Goal: Obtain resource: Download file/media

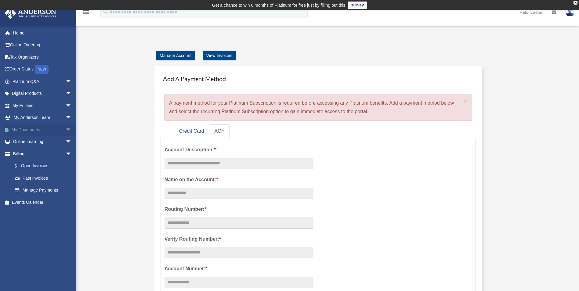
click at [66, 128] on span "arrow_drop_down" at bounding box center [72, 130] width 12 height 13
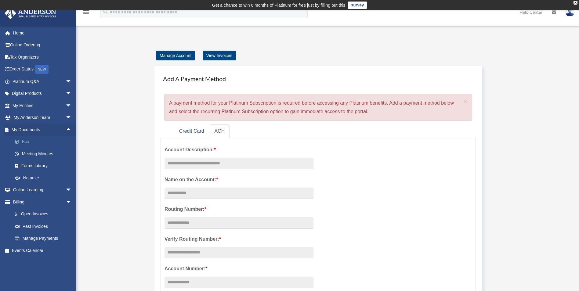
click at [23, 140] on link "Box" at bounding box center [45, 142] width 72 height 12
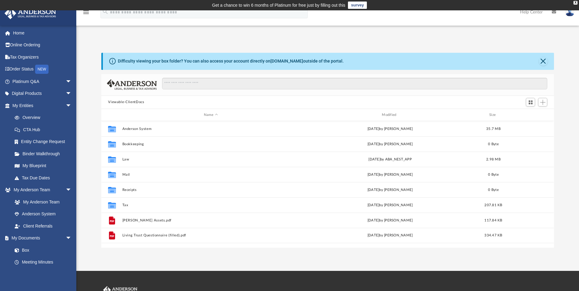
scroll to position [134, 448]
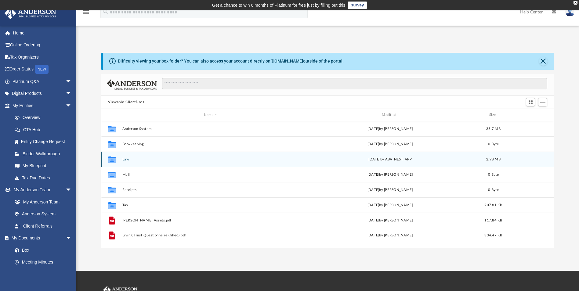
click at [117, 159] on div "Collaborated Folder" at bounding box center [111, 160] width 15 height 10
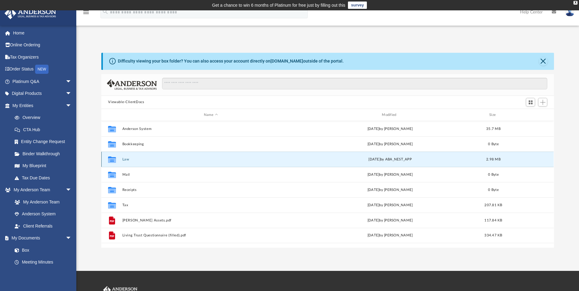
click at [122, 158] on button "Law" at bounding box center [210, 159] width 177 height 4
click at [123, 157] on button "Law" at bounding box center [210, 159] width 177 height 4
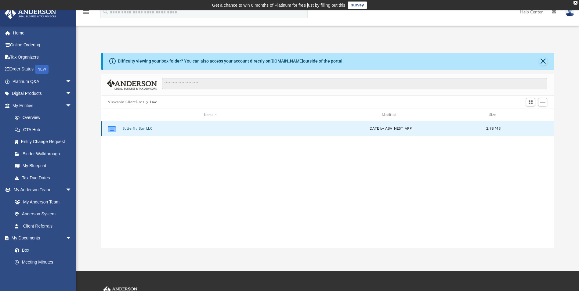
click at [137, 128] on button "Butterfly Bay LLC" at bounding box center [210, 129] width 177 height 4
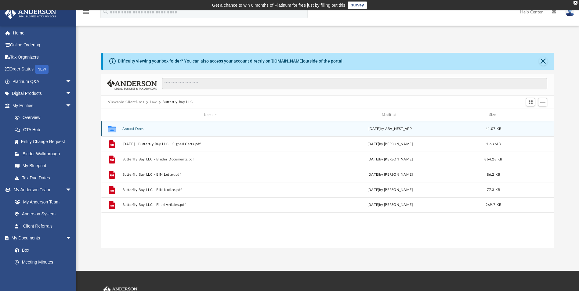
click at [137, 127] on button "Annual Docs" at bounding box center [210, 129] width 177 height 4
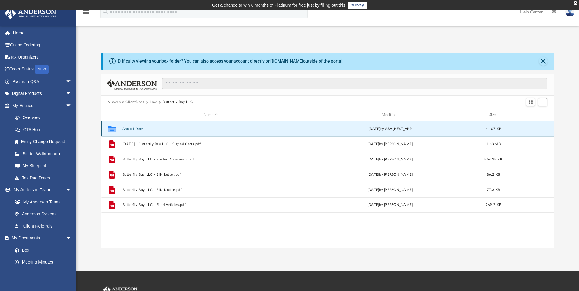
click at [137, 127] on button "Annual Docs" at bounding box center [210, 129] width 177 height 4
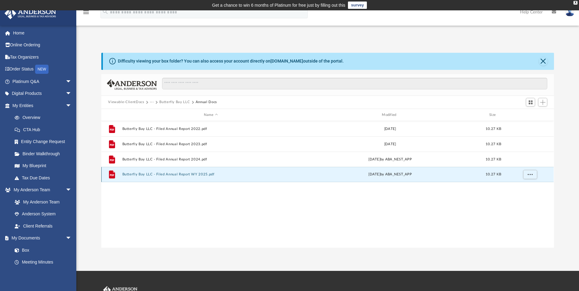
click at [182, 174] on button "Butterfly Bay LLC - Filed Annual Report WY 2025.pdf" at bounding box center [210, 175] width 177 height 4
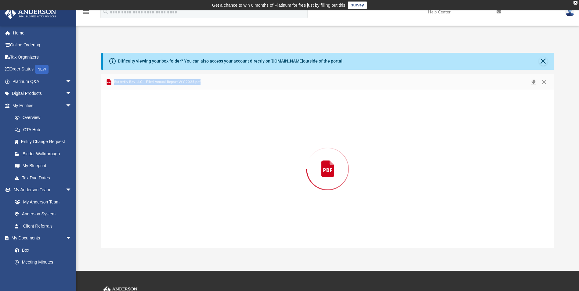
click at [182, 174] on div "Preview" at bounding box center [327, 168] width 452 height 157
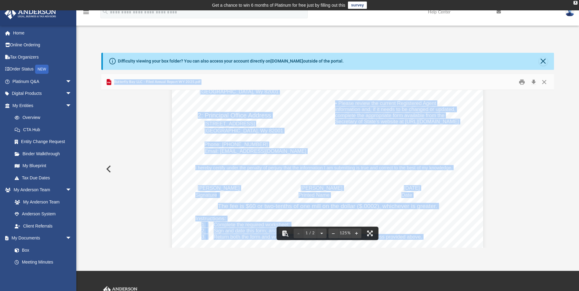
scroll to position [0, 0]
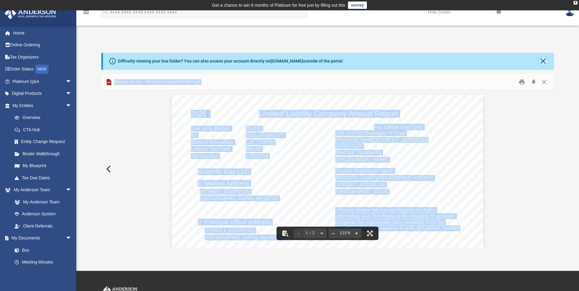
click at [543, 62] on button "Close" at bounding box center [543, 61] width 9 height 9
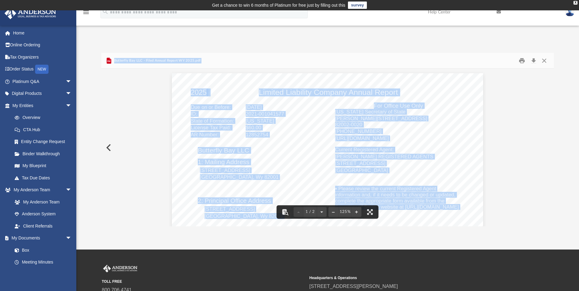
click at [111, 147] on button "Preview" at bounding box center [107, 147] width 13 height 17
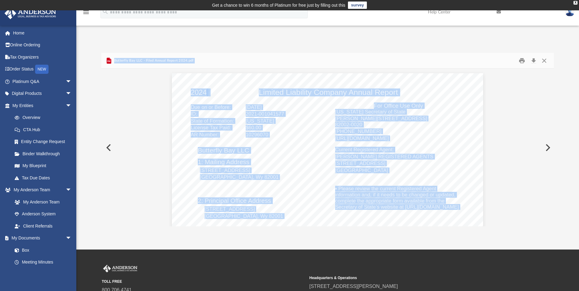
click at [105, 151] on button "Preview" at bounding box center [107, 147] width 13 height 17
click at [105, 150] on button "Preview" at bounding box center [107, 147] width 13 height 17
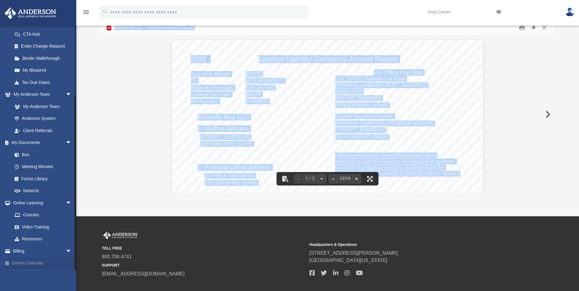
scroll to position [67, 0]
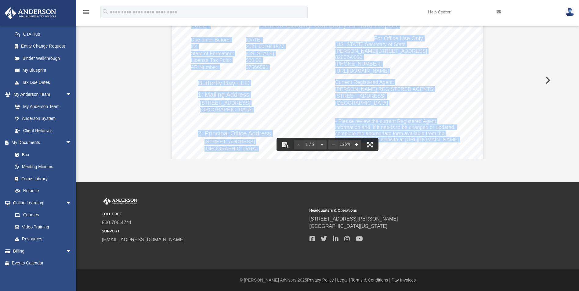
click at [569, 12] on img at bounding box center [569, 12] width 9 height 9
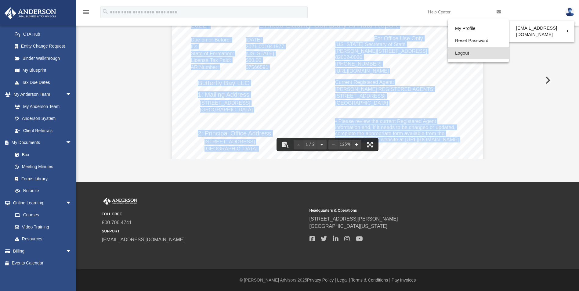
click at [457, 54] on link "Logout" at bounding box center [477, 53] width 61 height 13
